Goal: Information Seeking & Learning: Learn about a topic

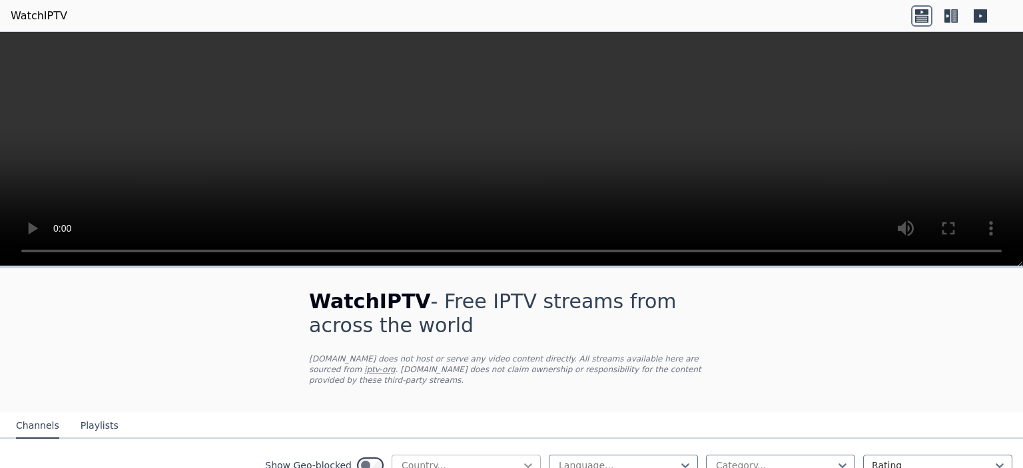
click at [522, 459] on icon at bounding box center [528, 465] width 13 height 13
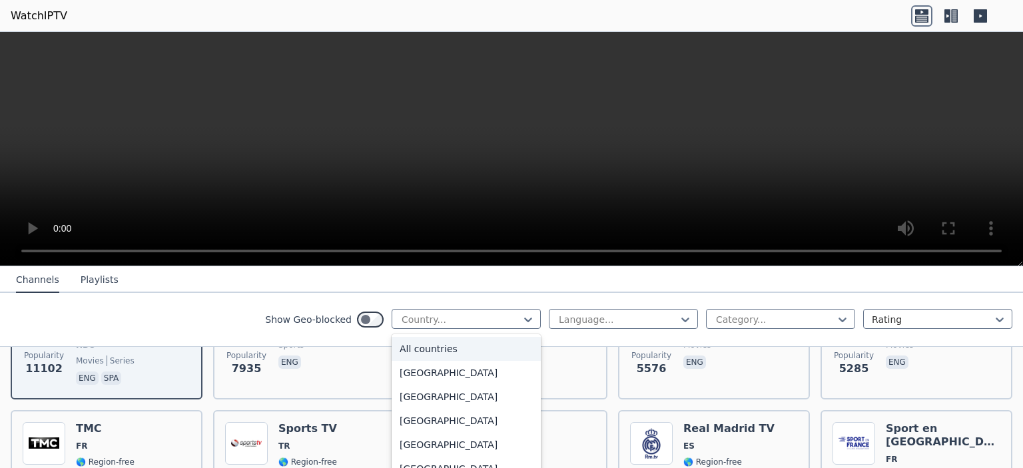
scroll to position [240, 0]
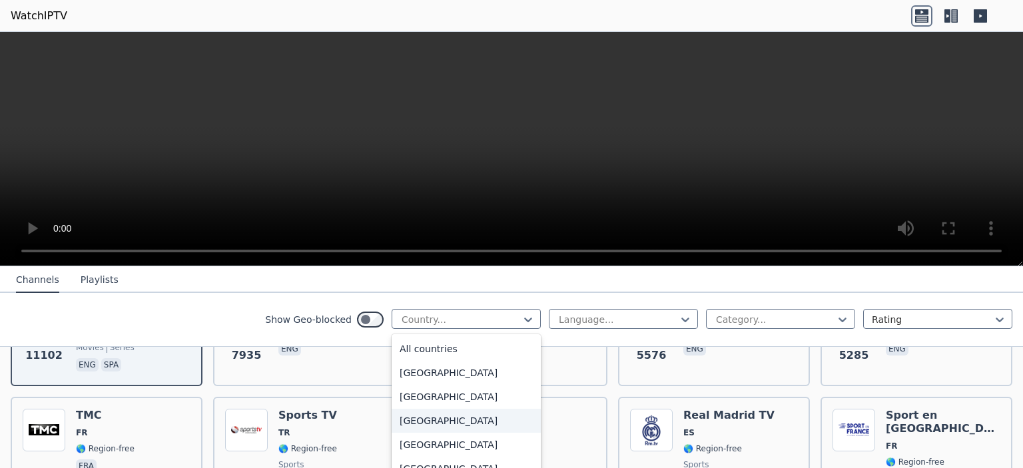
click at [422, 428] on div "[GEOGRAPHIC_DATA]" at bounding box center [466, 421] width 149 height 24
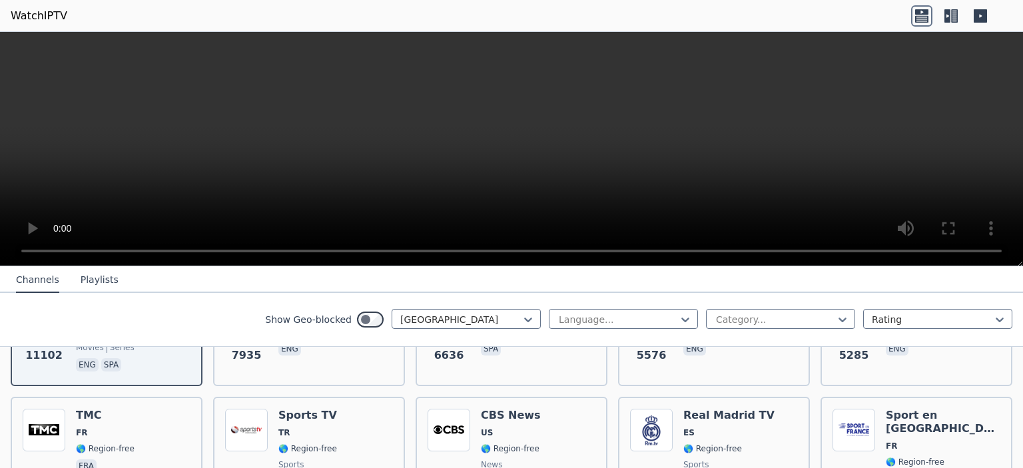
scroll to position [198, 0]
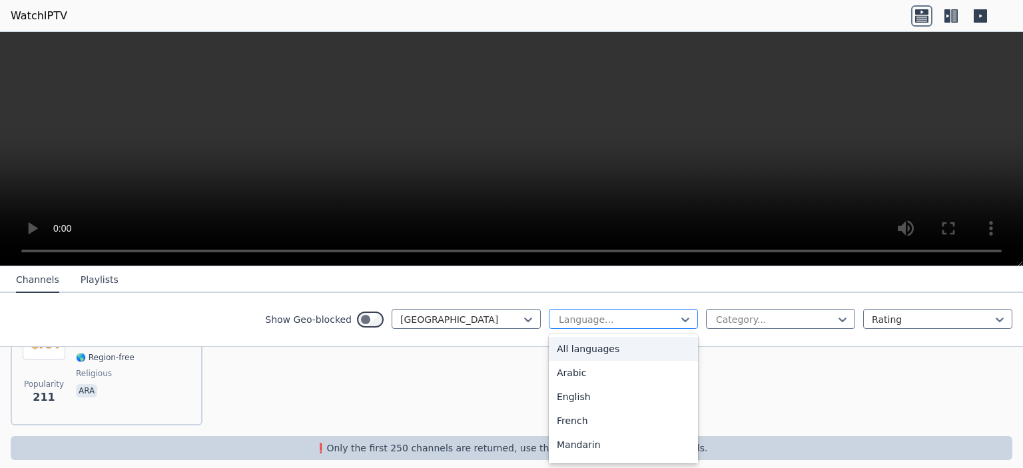
click at [668, 318] on div at bounding box center [618, 319] width 121 height 13
click at [643, 398] on div "English" at bounding box center [623, 397] width 149 height 24
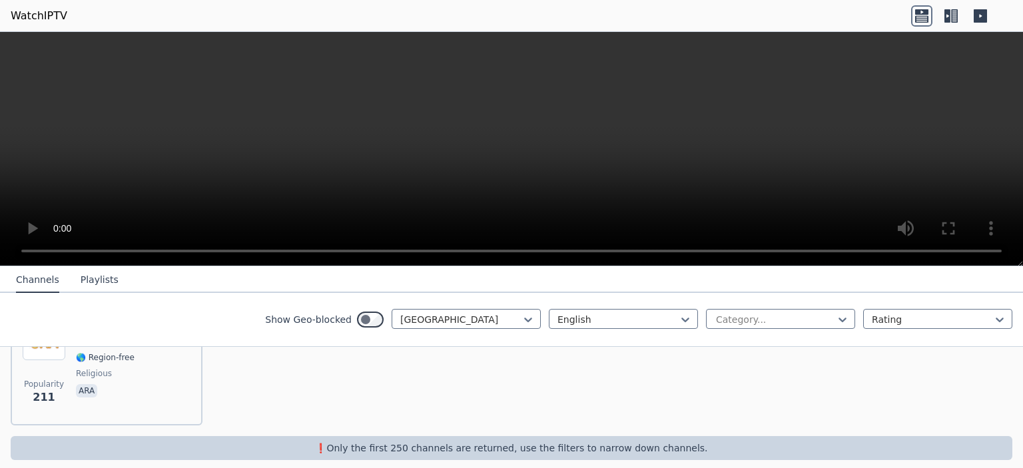
scroll to position [79, 0]
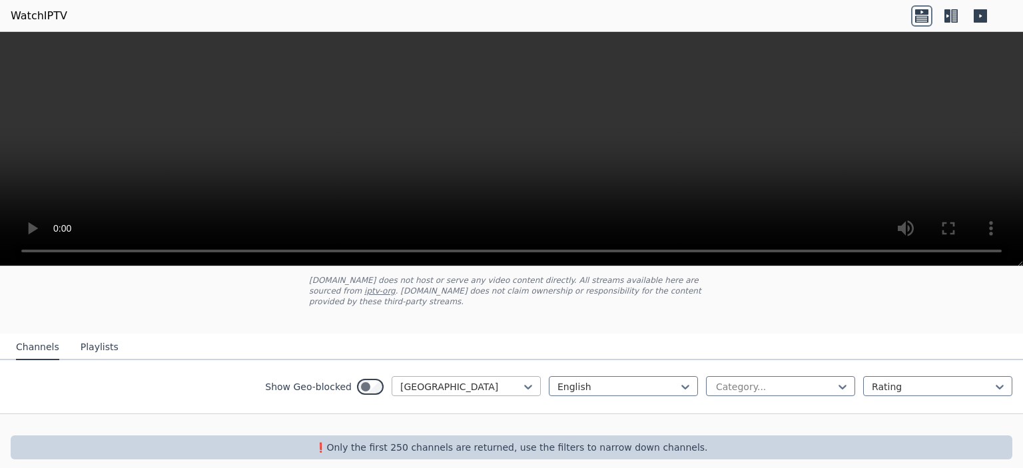
click at [495, 380] on div at bounding box center [460, 386] width 121 height 13
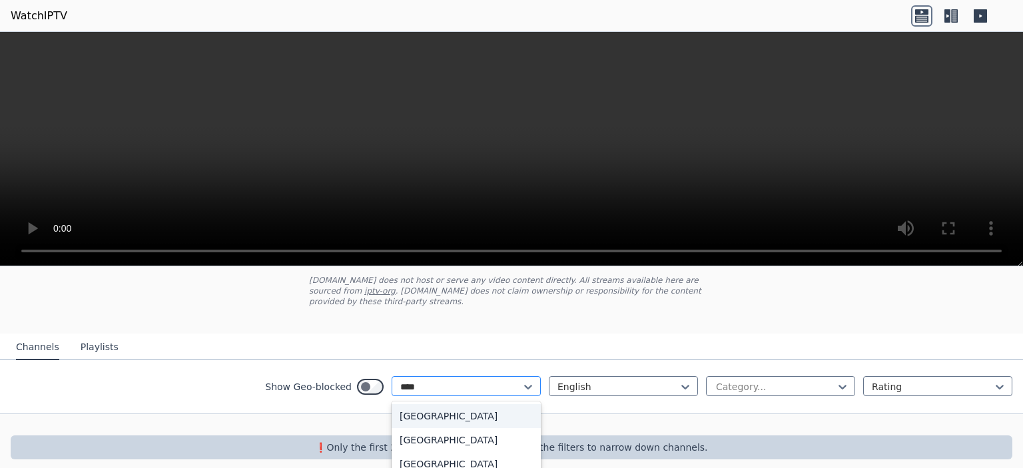
type input "*****"
click at [461, 404] on div "[GEOGRAPHIC_DATA]" at bounding box center [466, 416] width 149 height 24
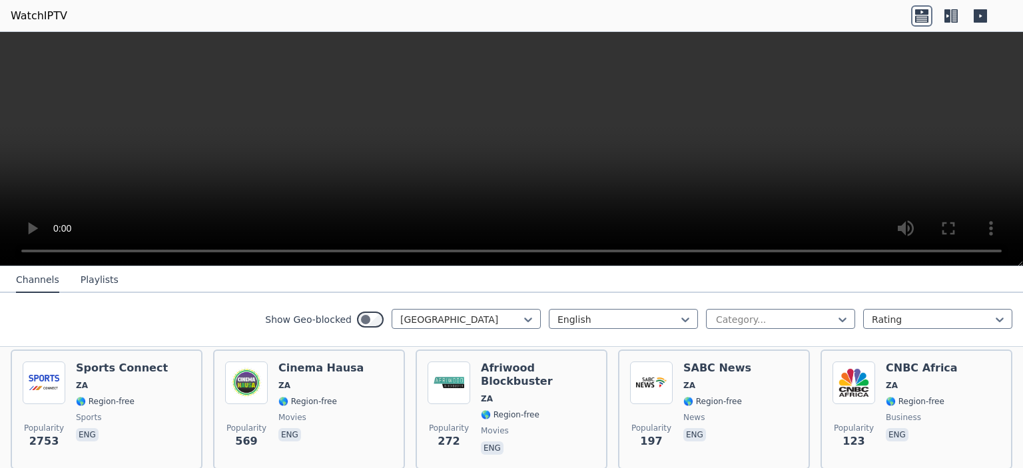
scroll to position [159, 0]
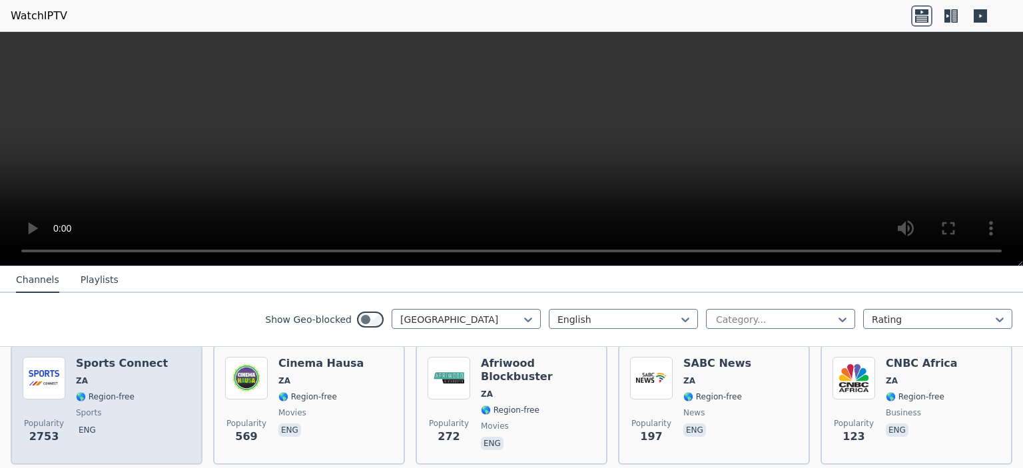
click at [101, 392] on div "Sports Connect ZA 🌎 Region-free sports eng" at bounding box center [122, 405] width 92 height 96
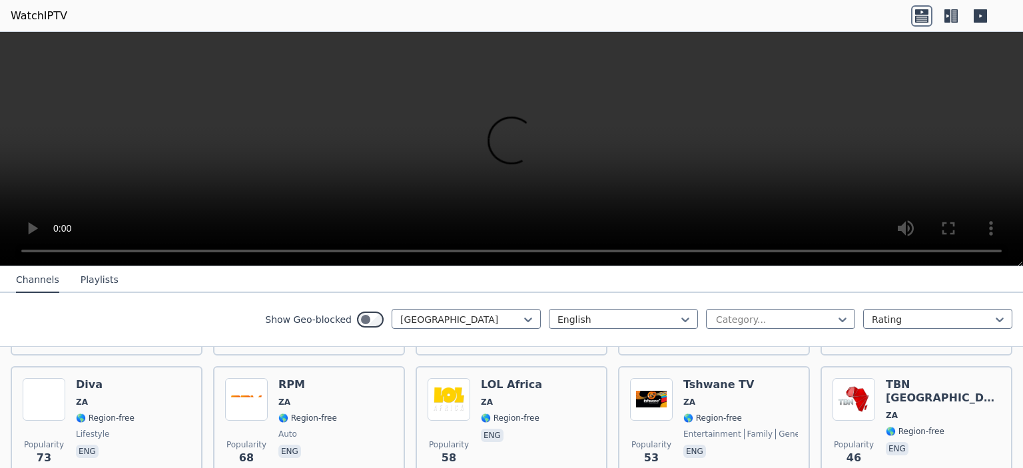
scroll to position [425, 0]
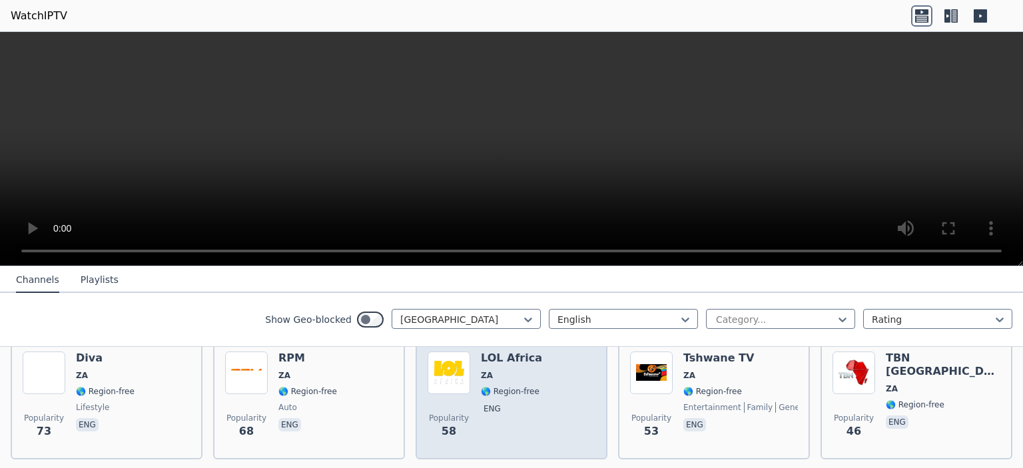
click at [472, 380] on div "Popularity 58 LOL Africa ZA 🌎 Region-free eng" at bounding box center [512, 400] width 168 height 96
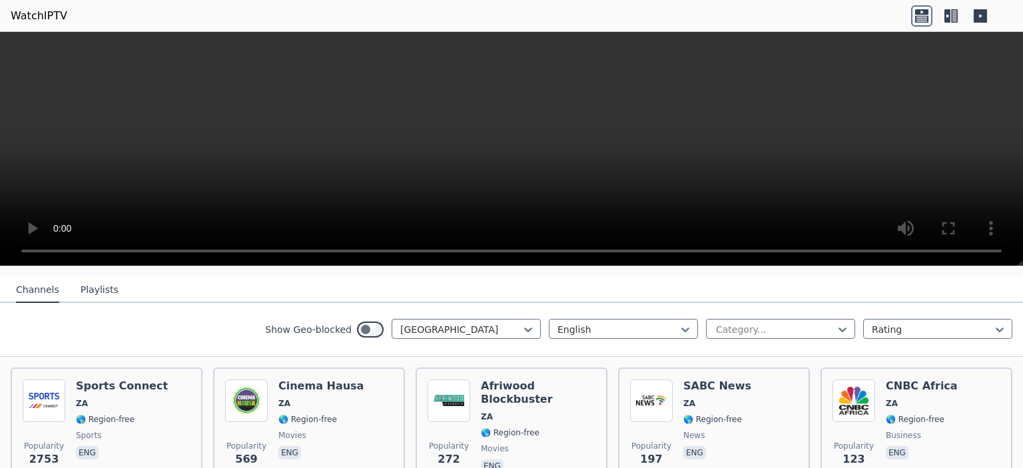
scroll to position [147, 0]
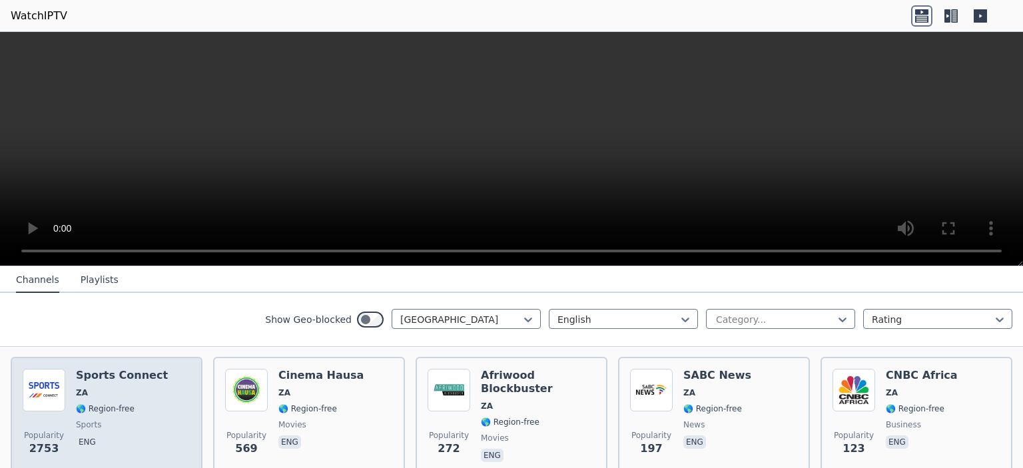
click at [63, 369] on img at bounding box center [44, 390] width 43 height 43
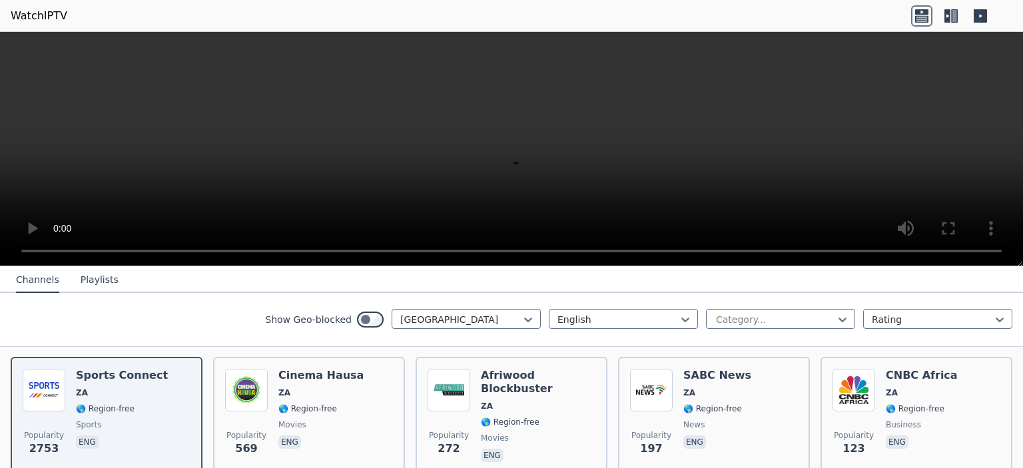
scroll to position [79, 0]
